Goal: Information Seeking & Learning: Learn about a topic

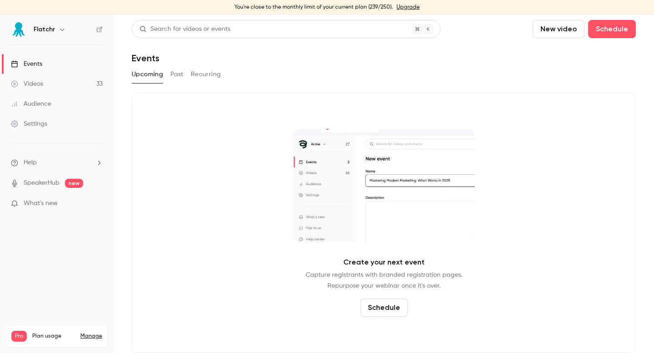
click at [45, 92] on link "Videos 33" at bounding box center [57, 84] width 114 height 20
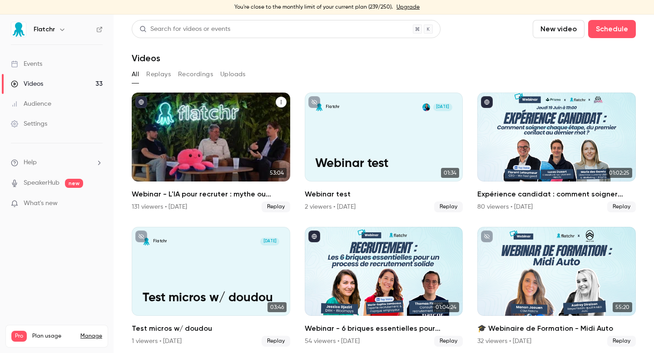
click at [170, 189] on h2 "Webinar - L'IA pour recruter : mythe ou réalité ?" at bounding box center [211, 194] width 159 height 11
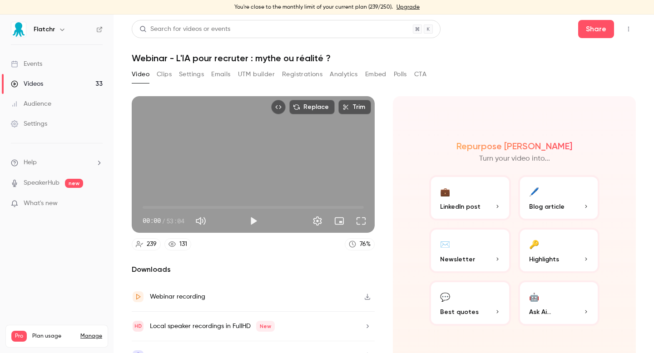
click at [223, 74] on button "Emails" at bounding box center [220, 74] width 19 height 15
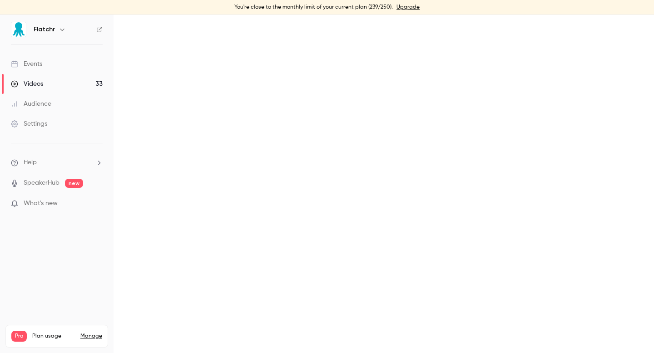
click at [0, 0] on button "UTM builder" at bounding box center [0, 0] width 0 height 0
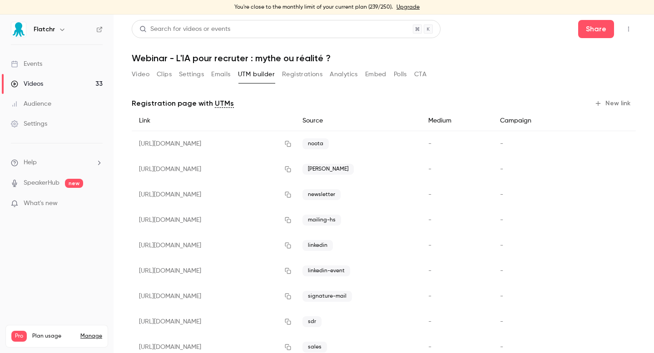
click at [251, 74] on button "UTM builder" at bounding box center [256, 74] width 37 height 15
click at [152, 74] on div "Video Clips Settings Emails UTM builder Registrations Analytics Embed Polls CTA" at bounding box center [279, 74] width 295 height 15
drag, startPoint x: 152, startPoint y: 74, endPoint x: 170, endPoint y: 74, distance: 18.2
click at [170, 74] on div "Video Clips Settings Emails UTM builder Registrations Analytics Embed Polls CTA" at bounding box center [279, 74] width 295 height 15
click at [309, 74] on button "Registrations" at bounding box center [302, 74] width 40 height 15
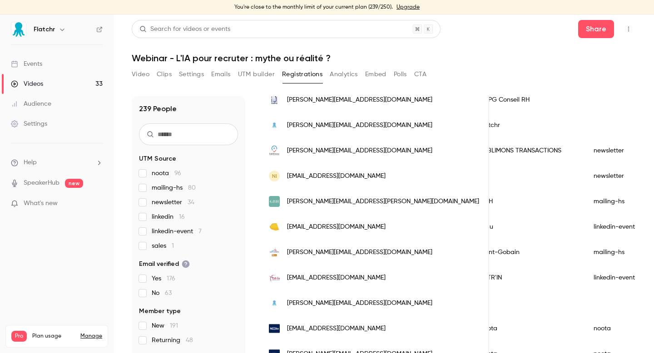
scroll to position [216, 0]
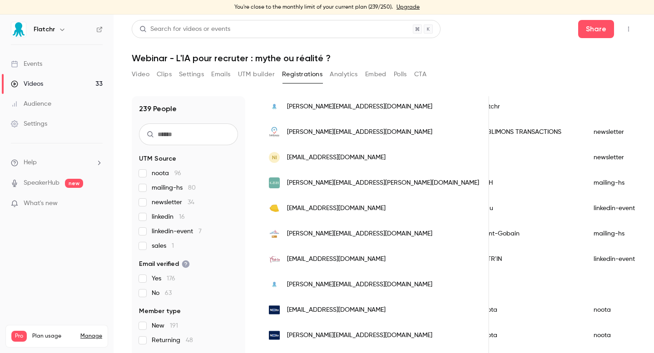
click at [158, 248] on span "sales 1" at bounding box center [163, 246] width 22 height 9
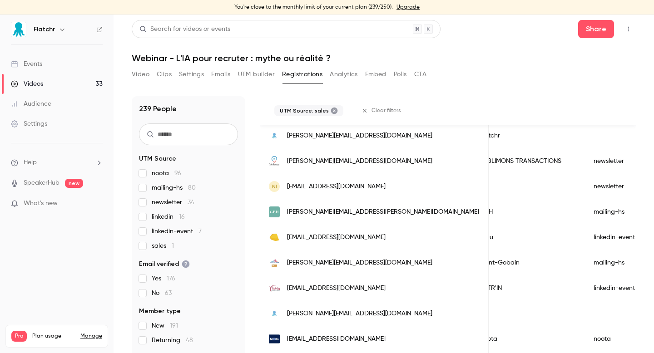
scroll to position [0, 0]
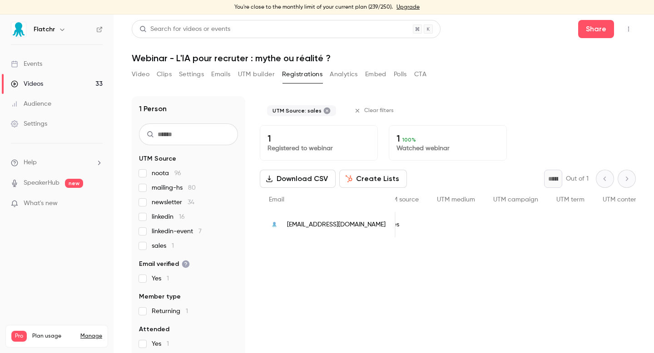
click at [158, 248] on span "sales 1" at bounding box center [163, 246] width 22 height 9
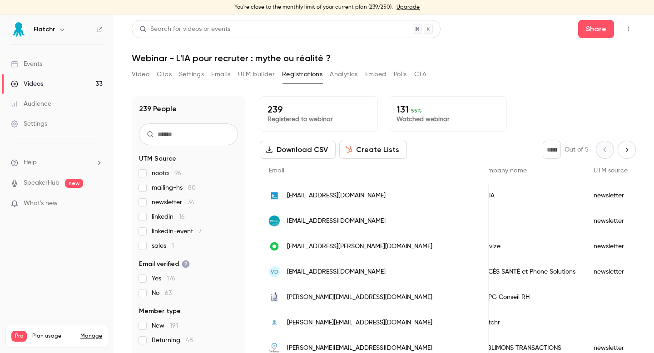
click at [161, 170] on span "noota 96" at bounding box center [167, 173] width 30 height 9
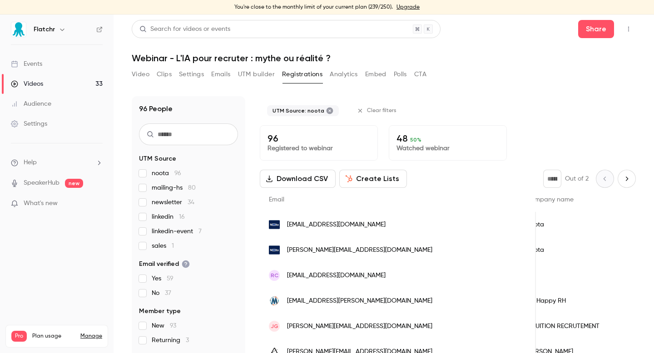
click at [160, 173] on span "noota 96" at bounding box center [167, 173] width 30 height 9
